Goal: Task Accomplishment & Management: Use online tool/utility

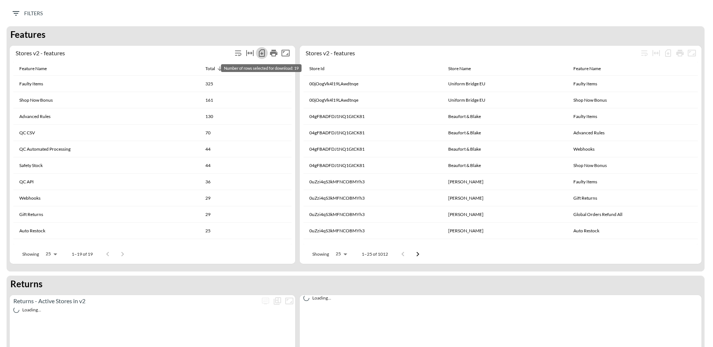
click at [260, 53] on icon "Number of rows selected for download: 19" at bounding box center [261, 53] width 9 height 9
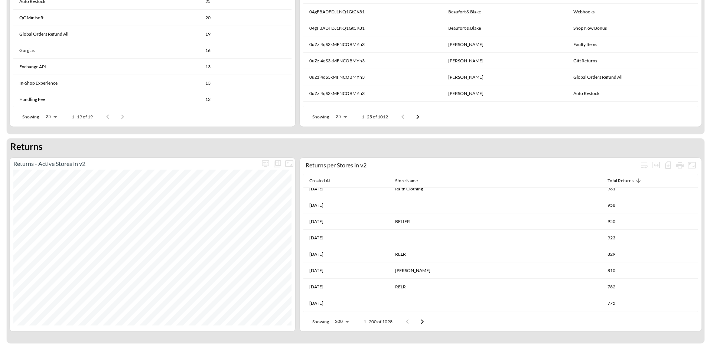
scroll to position [364, 0]
click at [318, 176] on div "Created At" at bounding box center [319, 180] width 21 height 9
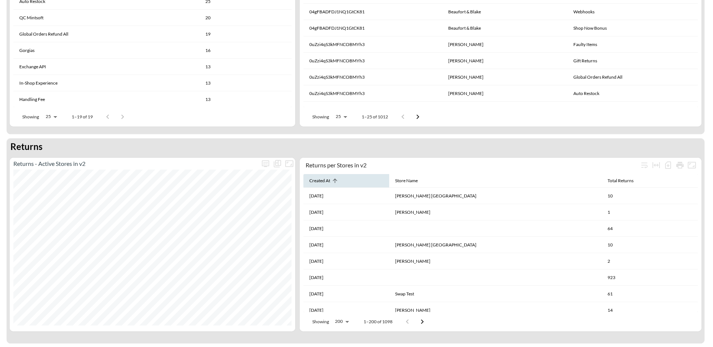
click at [319, 177] on div "Created At" at bounding box center [319, 180] width 21 height 9
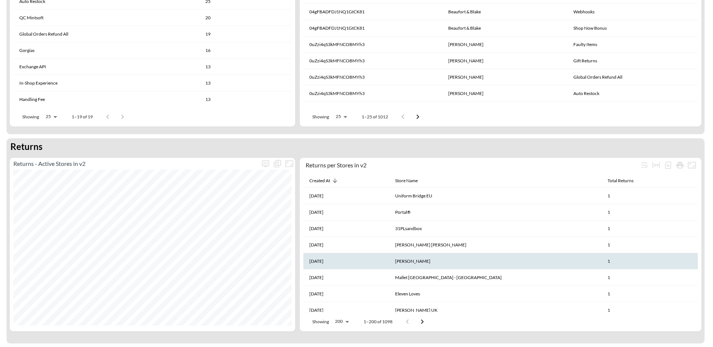
scroll to position [141, 0]
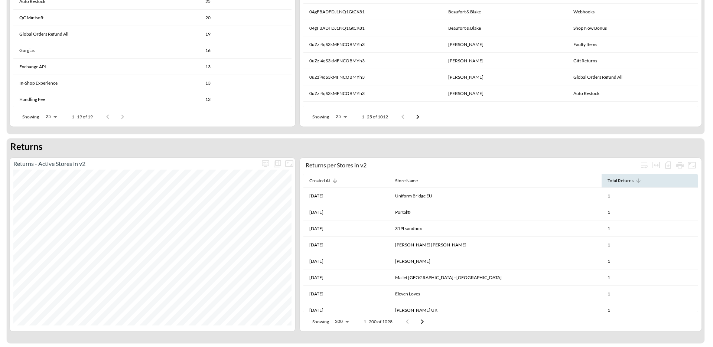
click at [618, 179] on span "Total Returns" at bounding box center [625, 180] width 36 height 9
click at [618, 179] on div "Total Returns" at bounding box center [620, 180] width 26 height 9
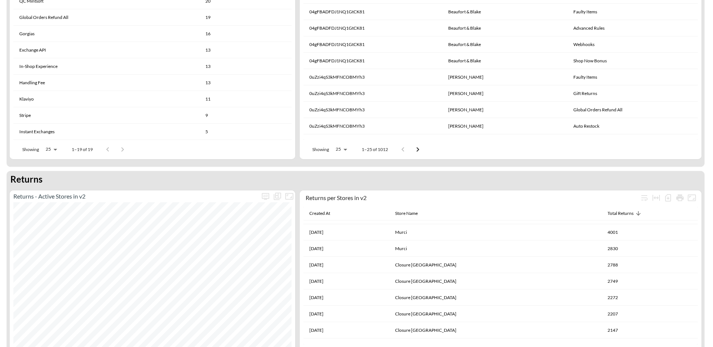
scroll to position [114, 0]
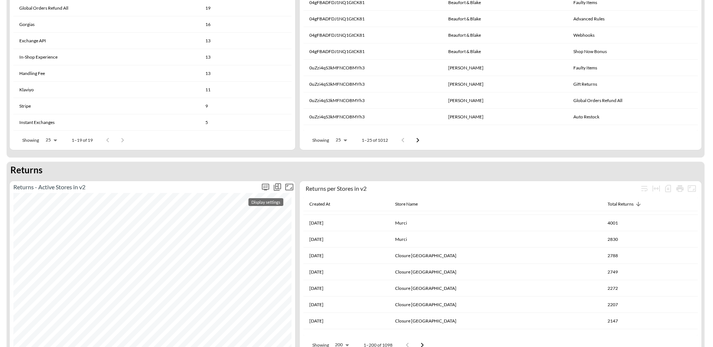
click at [262, 186] on icon "more" at bounding box center [265, 187] width 9 height 9
click at [278, 187] on div at bounding box center [356, 173] width 713 height 347
click at [276, 191] on icon "Show chart as table" at bounding box center [277, 187] width 9 height 9
click at [239, 189] on icon "Number of rows selected for download: 20" at bounding box center [237, 188] width 9 height 9
